Goal: Check status

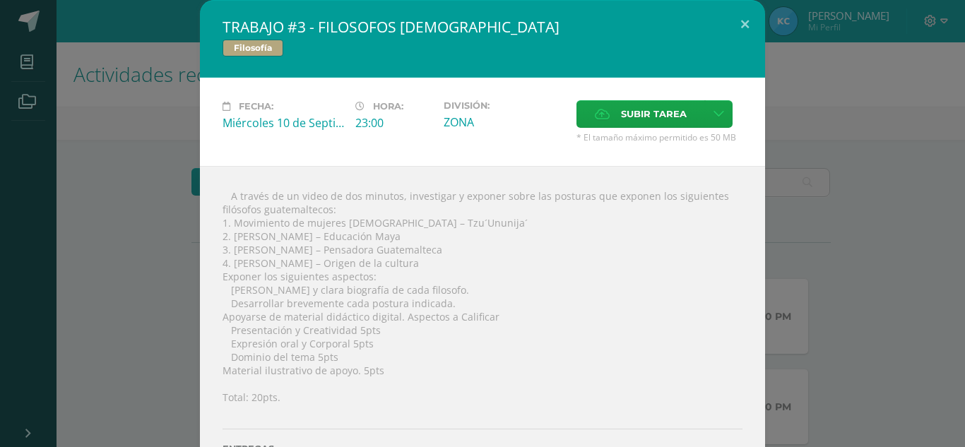
scroll to position [283, 0]
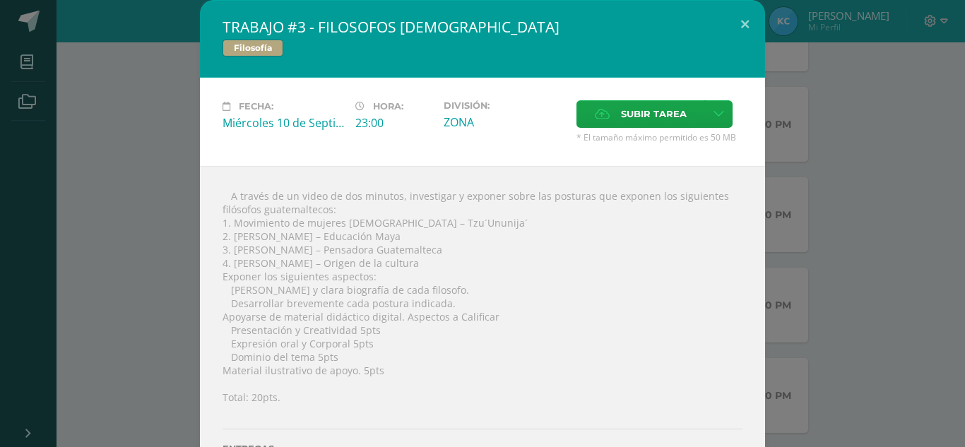
click at [396, 194] on div " A través de un video de dos minutos, investigar y exponer sobre las posturas …" at bounding box center [482, 338] width 565 height 344
drag, startPoint x: 215, startPoint y: 191, endPoint x: 398, endPoint y: 362, distance: 250.9
click at [398, 362] on div " A través de un video de dos minutos, investigar y exponer sobre las posturas …" at bounding box center [482, 338] width 565 height 344
drag, startPoint x: 207, startPoint y: 301, endPoint x: 265, endPoint y: 330, distance: 64.8
copy div " A través de un video de dos minutos, investigar y exponer sobre las posturas …"
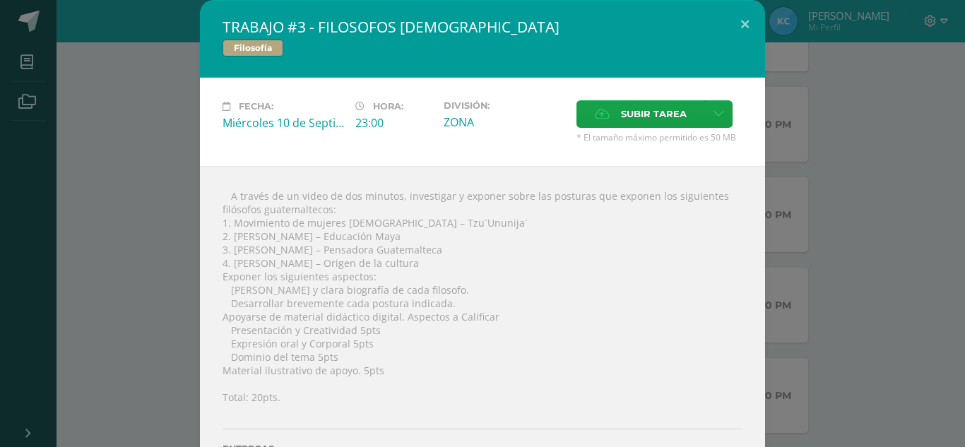
click at [380, 155] on div "Fecha: Miércoles 10 de Septiembre Hora: 23:00 División: ZONA Subir tarea" at bounding box center [482, 122] width 565 height 88
drag, startPoint x: 210, startPoint y: 208, endPoint x: 297, endPoint y: 219, distance: 88.2
click at [297, 220] on div " A través de un video de dos minutos, investigar y exponer sobre las posturas …" at bounding box center [482, 338] width 565 height 344
click at [331, 210] on div " A través de un video de dos minutos, investigar y exponer sobre las posturas …" at bounding box center [482, 338] width 565 height 344
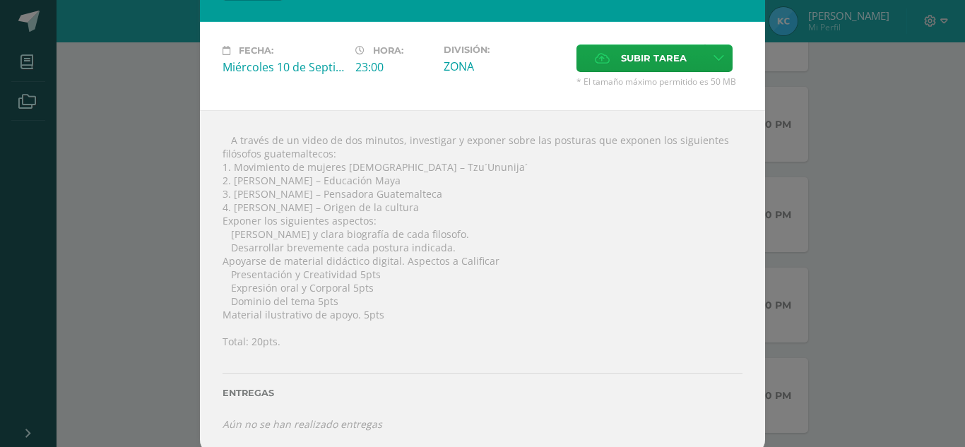
scroll to position [63, 0]
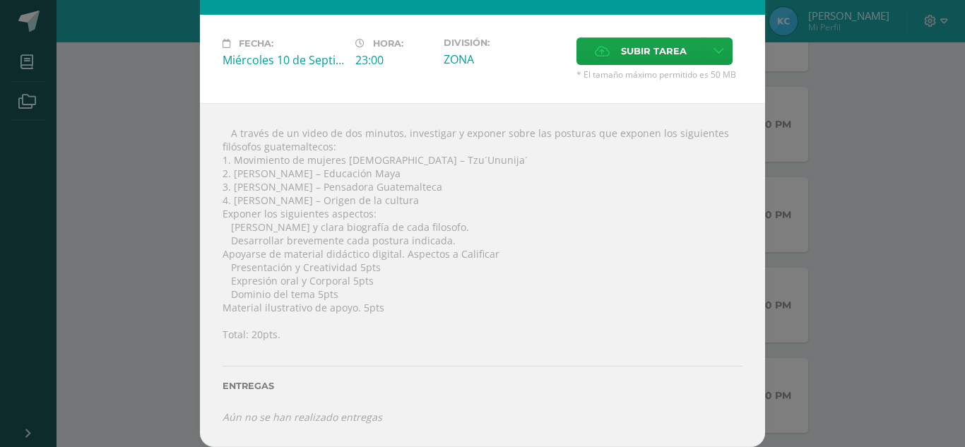
drag, startPoint x: 214, startPoint y: 146, endPoint x: 325, endPoint y: 146, distance: 110.9
click at [325, 146] on div " A través de un video de dos minutos, investigar y exponer sobre las posturas …" at bounding box center [482, 275] width 565 height 344
copy div "filósofos guatemaltecos"
click at [61, 39] on div "TRABAJO #3 - FILOSOFOS GUATEMALTECOS Filosofía Fecha: Miércoles 10 de Septiembr…" at bounding box center [483, 192] width 954 height 510
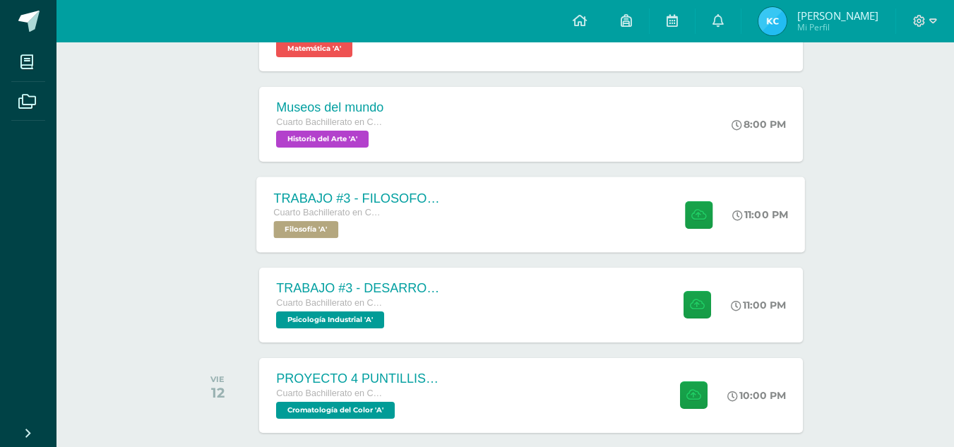
click at [404, 190] on div "TRABAJO #3 - FILOSOFOS GUATEMALTECOS Cuarto Bachillerato en CCLL con Orientació…" at bounding box center [360, 215] width 206 height 76
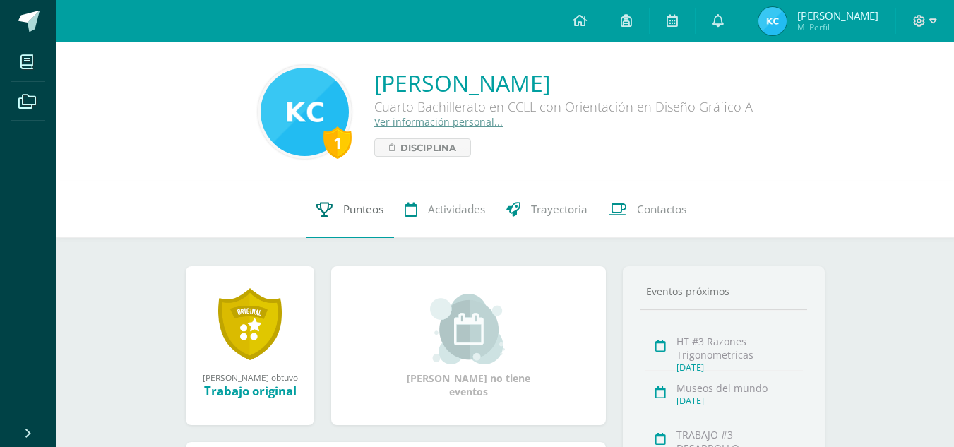
click at [366, 206] on span "Punteos" at bounding box center [363, 209] width 40 height 15
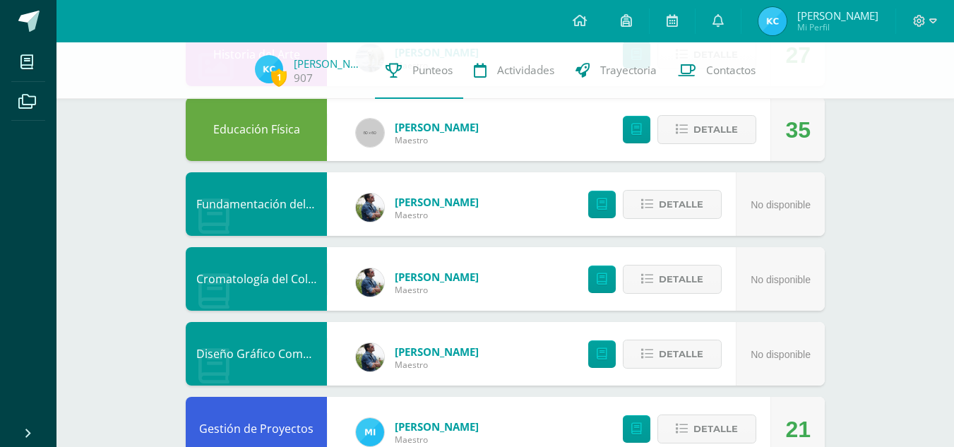
scroll to position [777, 0]
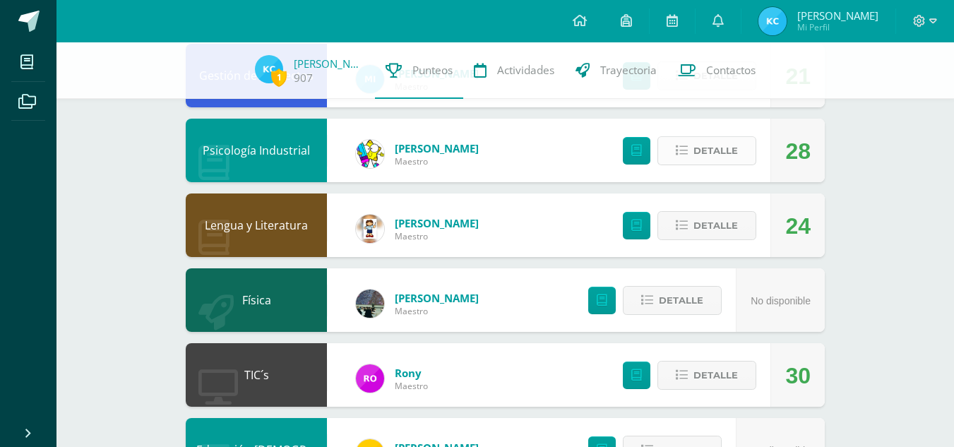
click at [709, 157] on span "Detalle" at bounding box center [716, 151] width 45 height 26
